Goal: Obtain resource: Obtain resource

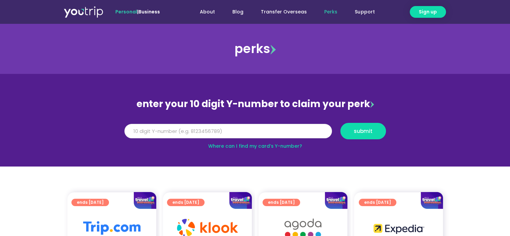
click at [161, 134] on input "Y Number" at bounding box center [229, 131] width 208 height 15
type input "8167073885"
click at [362, 129] on span "submit" at bounding box center [363, 131] width 19 height 5
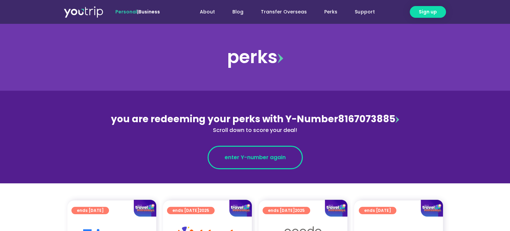
click at [258, 159] on span "enter Y-number again" at bounding box center [255, 157] width 61 height 8
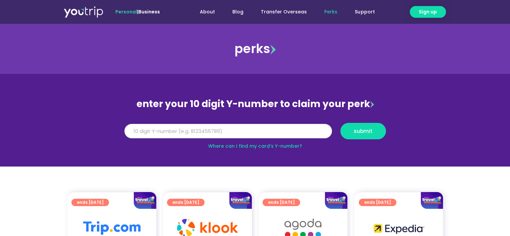
click at [175, 127] on input "Y Number" at bounding box center [229, 131] width 208 height 15
type input "8167073885"
click at [350, 131] on span "submit" at bounding box center [363, 131] width 34 height 5
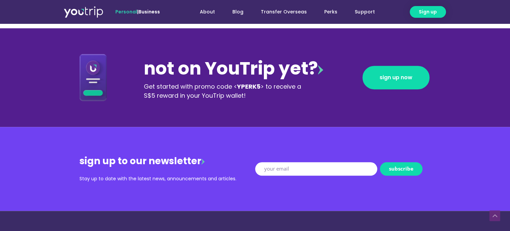
scroll to position [705, 0]
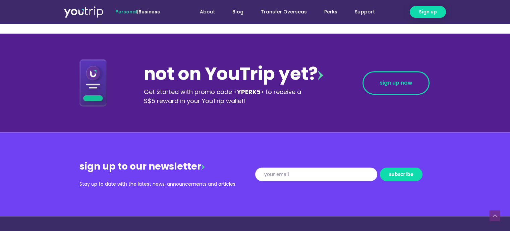
click at [412, 82] on span "sign up now" at bounding box center [396, 82] width 33 height 5
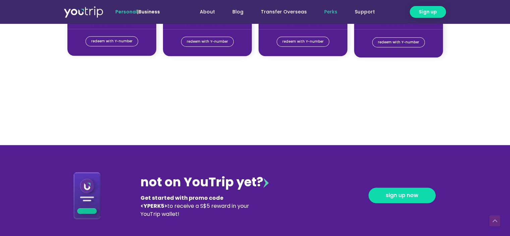
scroll to position [671, 0]
